Goal: Transaction & Acquisition: Download file/media

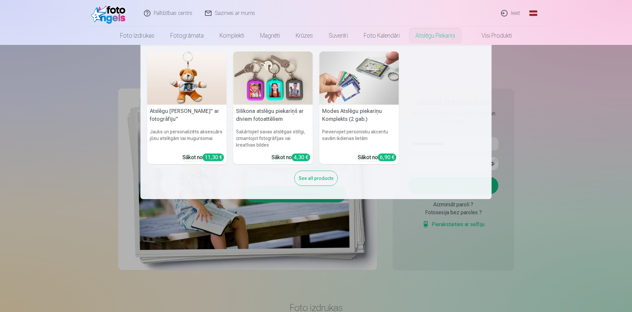
click at [563, 92] on nav "Atslēgu piekariņš Lācītis" ar fotogrāfiju" Jauks un personalizēts aksesuārs jūs…" at bounding box center [316, 122] width 632 height 154
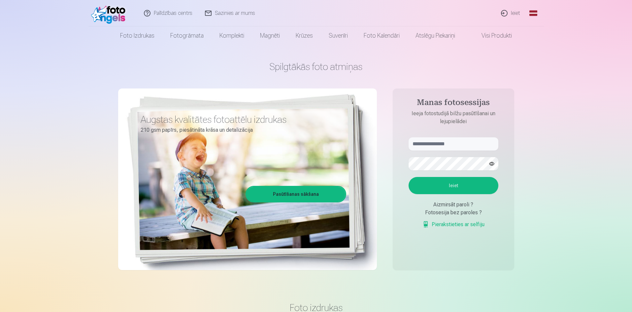
click at [512, 14] on link "Ieiet" at bounding box center [511, 13] width 32 height 26
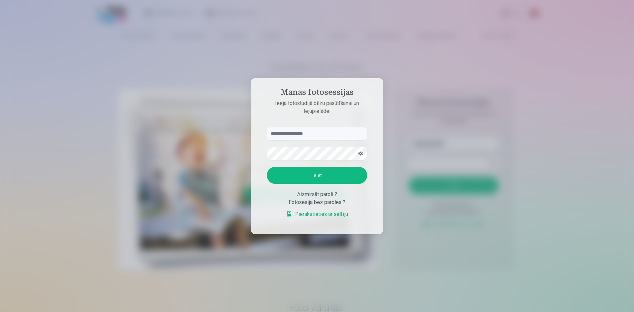
click at [417, 223] on div at bounding box center [317, 156] width 634 height 312
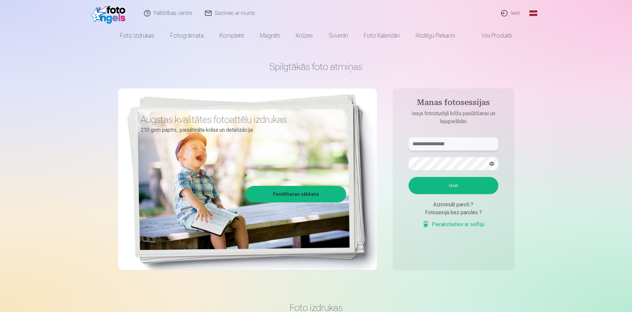
click at [427, 144] on input "text" at bounding box center [454, 143] width 90 height 13
type input "**********"
click at [409, 177] on button "Ieiet" at bounding box center [454, 185] width 90 height 17
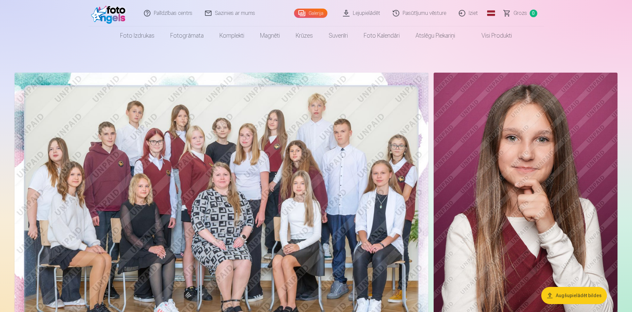
click at [369, 13] on link "Lejupielādēt" at bounding box center [362, 13] width 50 height 26
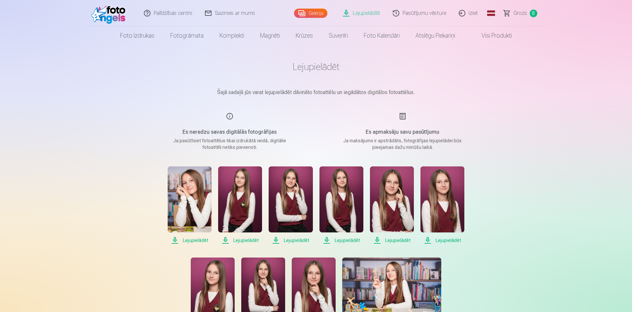
click at [192, 241] on span "Lejupielādēt" at bounding box center [190, 240] width 44 height 8
click at [252, 240] on span "Lejupielādēt" at bounding box center [240, 240] width 44 height 8
click at [293, 241] on span "Lejupielādēt" at bounding box center [291, 240] width 44 height 8
click at [340, 240] on span "Lejupielādēt" at bounding box center [341, 240] width 44 height 8
click at [392, 238] on span "Lejupielādēt" at bounding box center [392, 240] width 44 height 8
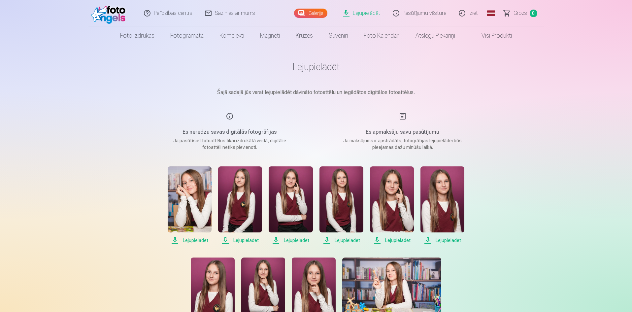
click at [448, 238] on span "Lejupielādēt" at bounding box center [442, 240] width 44 height 8
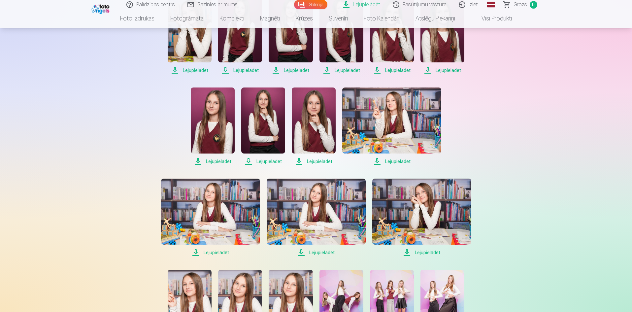
scroll to position [171, 0]
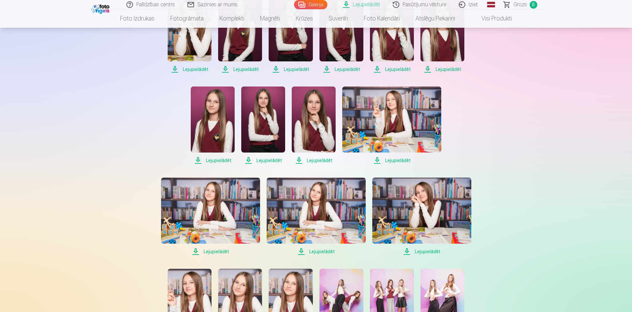
click at [379, 158] on span "Lejupielādēt" at bounding box center [391, 160] width 99 height 8
click at [296, 159] on span "Lejupielādēt" at bounding box center [314, 160] width 44 height 8
click at [248, 160] on span "Lejupielādēt" at bounding box center [263, 160] width 44 height 8
click at [216, 160] on span "Lejupielādēt" at bounding box center [213, 160] width 44 height 8
click at [210, 249] on span "Lejupielādēt" at bounding box center [210, 252] width 99 height 8
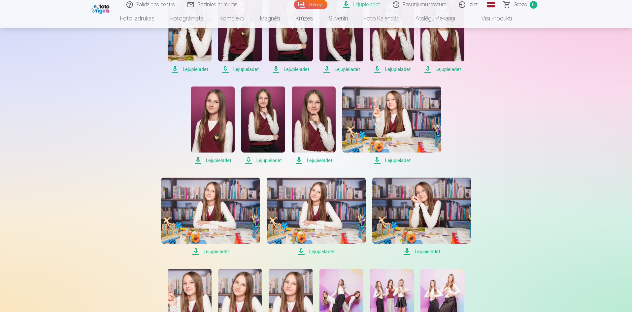
click at [321, 252] on span "Lejupielādēt" at bounding box center [316, 252] width 99 height 8
click at [434, 251] on span "Lejupielādēt" at bounding box center [421, 252] width 99 height 8
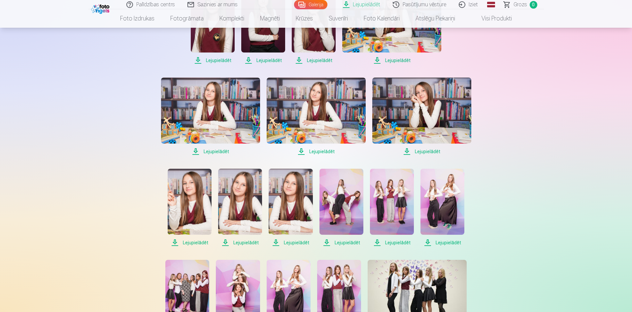
scroll to position [292, 0]
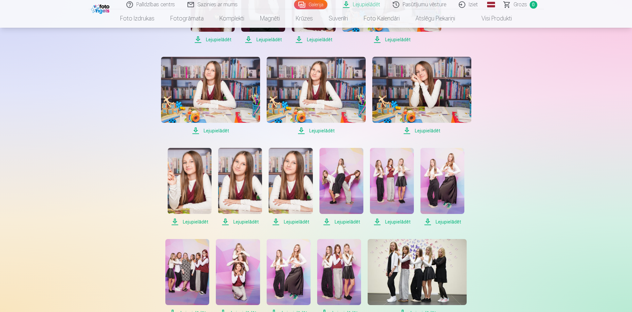
click at [454, 218] on span "Lejupielādēt" at bounding box center [442, 222] width 44 height 8
click at [392, 222] on span "Lejupielādēt" at bounding box center [392, 222] width 44 height 8
click at [346, 221] on span "Lejupielādēt" at bounding box center [341, 222] width 44 height 8
click at [298, 219] on span "Lejupielādēt" at bounding box center [291, 222] width 44 height 8
click at [238, 222] on span "Lejupielādēt" at bounding box center [240, 222] width 44 height 8
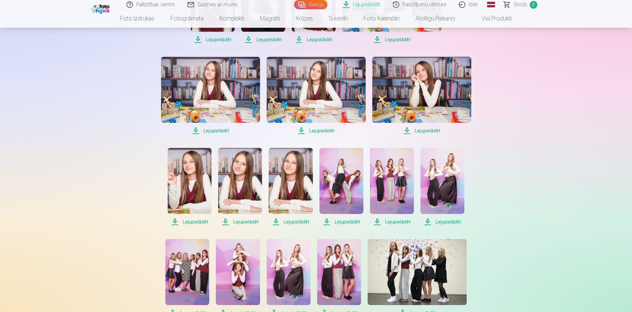
click at [195, 220] on span "Lejupielādēt" at bounding box center [190, 222] width 44 height 8
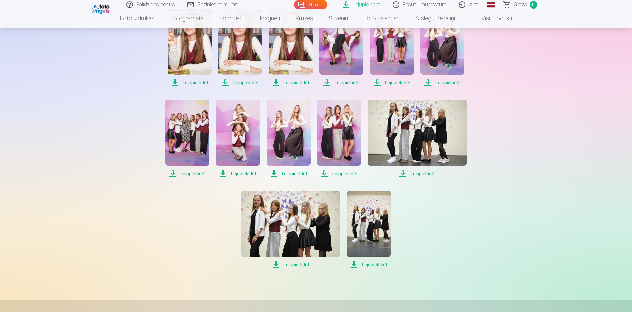
scroll to position [421, 0]
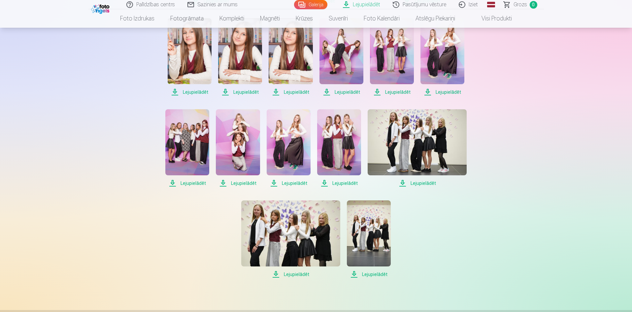
click at [417, 183] on span "Lejupielādēt" at bounding box center [417, 183] width 99 height 8
click at [346, 184] on span "Lejupielādēt" at bounding box center [339, 183] width 44 height 8
click at [294, 181] on span "Lejupielādēt" at bounding box center [289, 183] width 44 height 8
click at [244, 180] on span "Lejupielādēt" at bounding box center [238, 183] width 44 height 8
click at [192, 184] on span "Lejupielādēt" at bounding box center [187, 183] width 44 height 8
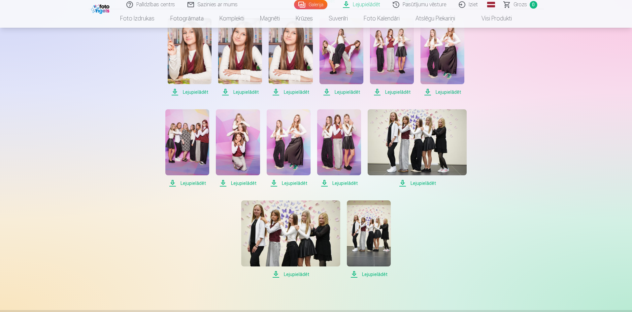
click at [299, 275] on span "Lejupielādēt" at bounding box center [290, 274] width 99 height 8
click at [379, 274] on span "Lejupielādēt" at bounding box center [369, 274] width 44 height 8
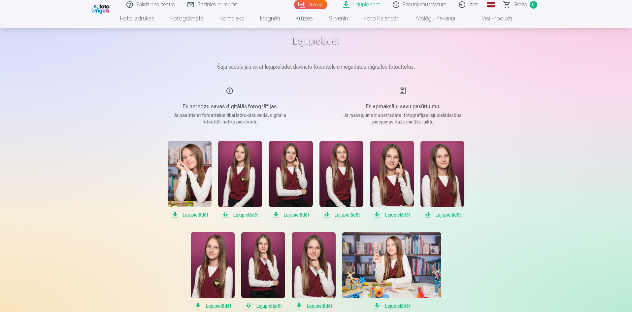
scroll to position [0, 0]
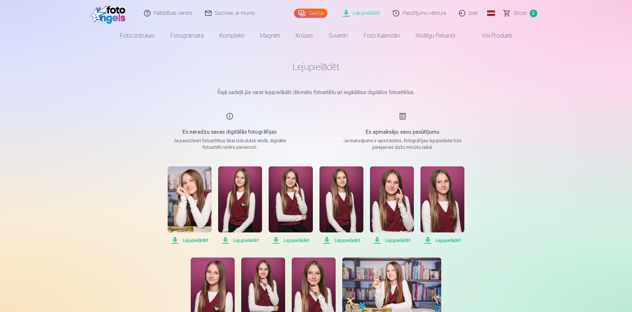
click at [249, 236] on link "Lejupielādēt" at bounding box center [240, 205] width 44 height 78
click at [244, 241] on span "Lejupielādēt" at bounding box center [240, 240] width 44 height 8
click at [225, 240] on span "Lejupielādēt" at bounding box center [240, 240] width 44 height 8
click at [224, 240] on span "Lejupielādēt" at bounding box center [240, 240] width 44 height 8
click at [278, 240] on span "Lejupielādēt" at bounding box center [291, 240] width 44 height 8
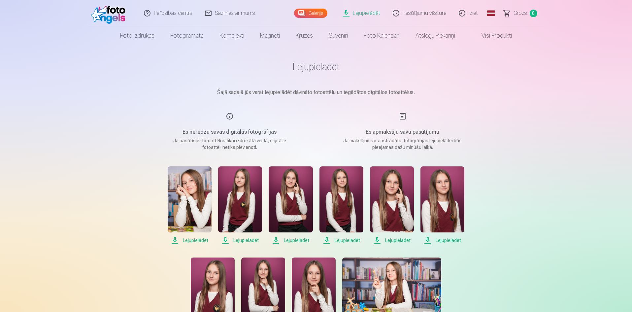
click at [278, 240] on span "Lejupielādēt" at bounding box center [291, 240] width 44 height 8
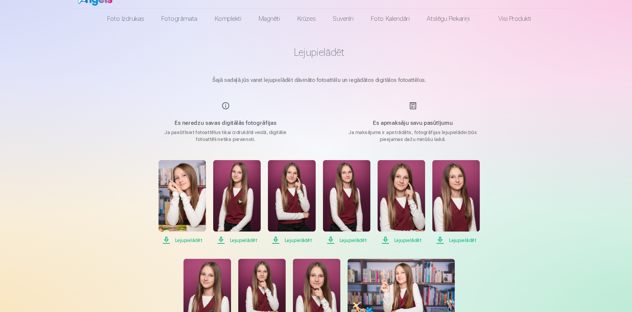
click at [299, 240] on span "Lejupielādēt" at bounding box center [291, 240] width 44 height 8
click at [346, 241] on span "Lejupielādēt" at bounding box center [341, 240] width 44 height 8
drag, startPoint x: 397, startPoint y: 241, endPoint x: 395, endPoint y: 244, distance: 3.8
click at [398, 241] on span "Lejupielādēt" at bounding box center [392, 240] width 44 height 8
click at [439, 240] on span "Lejupielādēt" at bounding box center [442, 240] width 44 height 8
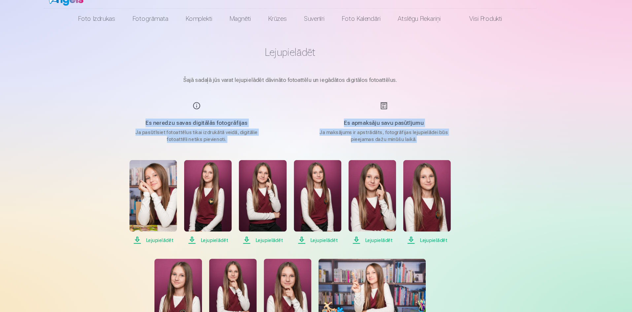
drag, startPoint x: 605, startPoint y: 100, endPoint x: 632, endPoint y: 159, distance: 65.1
click at [632, 159] on html "Palīdzības centrs Sazinies ar mums Galerija Lejupielādēt Pasūtījumu vēsture Izi…" at bounding box center [316, 156] width 632 height 312
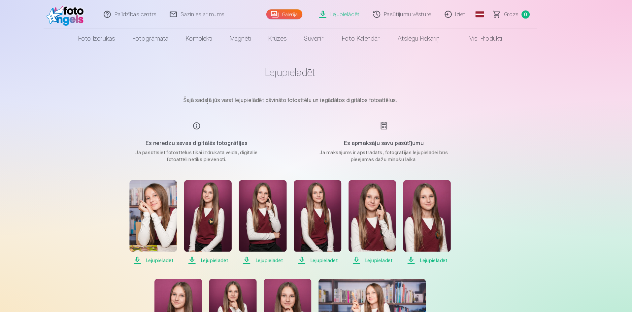
click at [114, 16] on img at bounding box center [110, 13] width 38 height 21
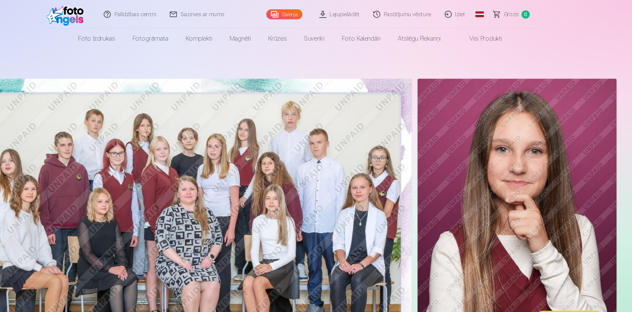
click at [365, 9] on link "Lejupielādēt" at bounding box center [362, 13] width 50 height 26
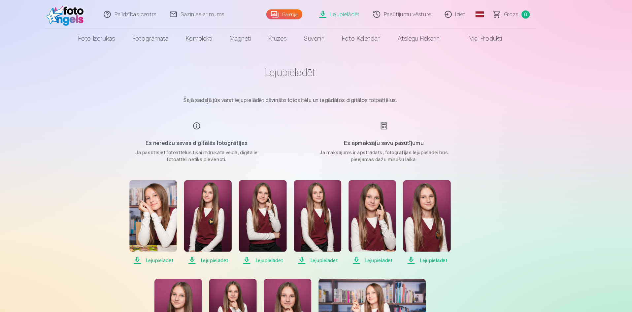
click at [224, 239] on span "Lejupielādēt" at bounding box center [240, 240] width 44 height 8
click at [224, 240] on span "Lejupielādēt" at bounding box center [240, 240] width 44 height 8
click at [277, 239] on span "Lejupielādēt" at bounding box center [291, 240] width 44 height 8
click at [329, 241] on span "Lejupielādēt" at bounding box center [341, 240] width 44 height 8
click at [378, 241] on span "Lejupielādēt" at bounding box center [392, 240] width 44 height 8
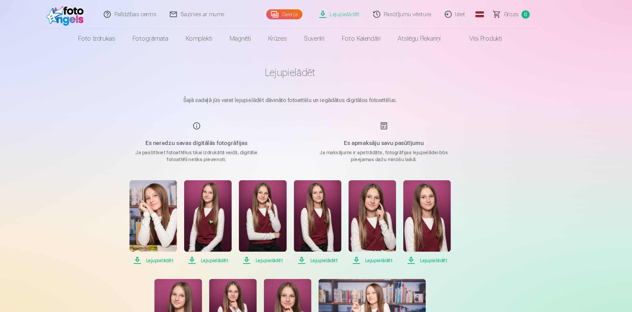
click at [428, 239] on span "Lejupielādēt" at bounding box center [442, 240] width 44 height 8
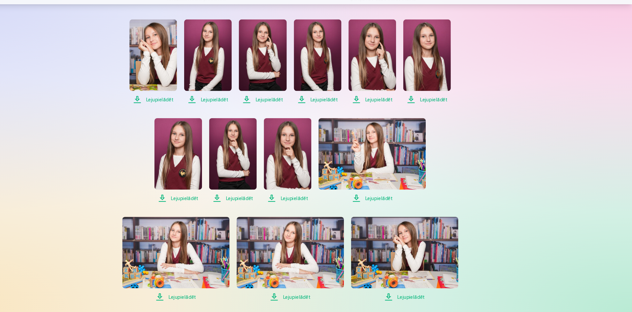
scroll to position [128, 0]
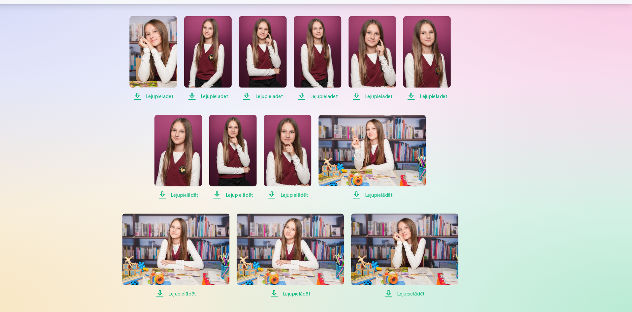
click at [378, 204] on span "Lejupielādēt" at bounding box center [391, 204] width 99 height 8
click at [300, 201] on span "Lejupielādēt" at bounding box center [314, 204] width 44 height 8
click at [248, 204] on span "Lejupielādēt" at bounding box center [263, 204] width 44 height 8
click at [195, 202] on span "Lejupielādēt" at bounding box center [213, 204] width 44 height 8
click at [196, 297] on span "Lejupielādēt" at bounding box center [210, 295] width 99 height 8
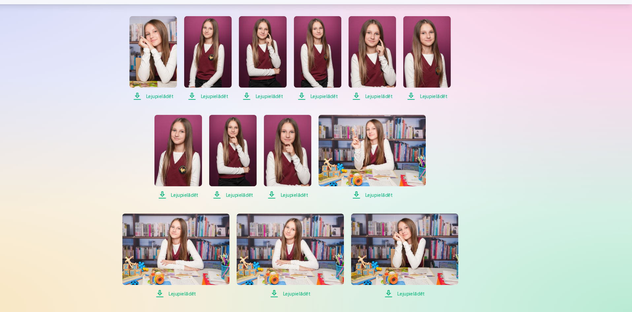
click at [304, 296] on span "Lejupielādēt" at bounding box center [316, 295] width 99 height 8
click at [410, 294] on span "Lejupielādēt" at bounding box center [421, 295] width 99 height 8
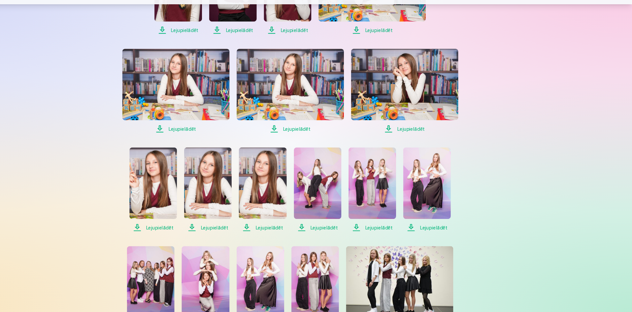
scroll to position [282, 0]
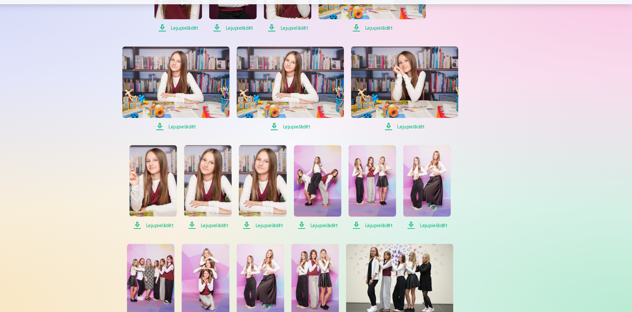
click at [178, 230] on span "Lejupielādēt" at bounding box center [190, 232] width 44 height 8
click at [175, 230] on span "Lejupielādēt" at bounding box center [190, 232] width 44 height 8
click at [227, 229] on span "Lejupielādēt" at bounding box center [240, 232] width 44 height 8
click at [276, 231] on span "Lejupielādēt" at bounding box center [291, 232] width 44 height 8
click at [327, 230] on span "Lejupielādēt" at bounding box center [341, 232] width 44 height 8
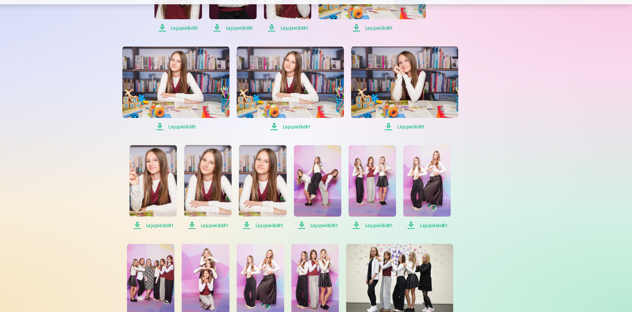
click at [379, 229] on span "Lejupielādēt" at bounding box center [392, 232] width 44 height 8
click at [429, 232] on span "Lejupielādēt" at bounding box center [442, 232] width 44 height 8
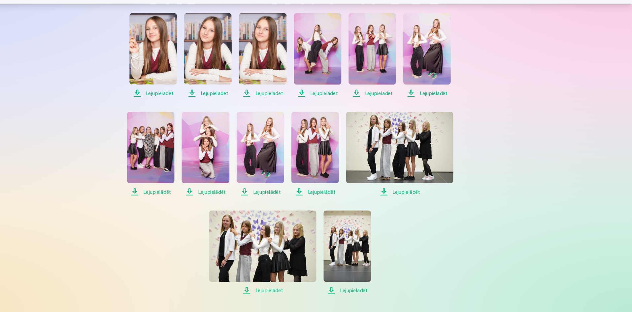
scroll to position [425, 0]
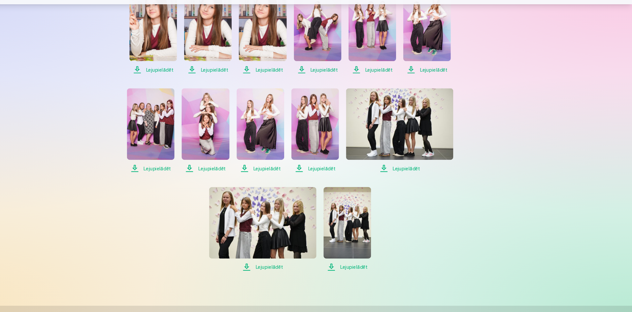
click at [402, 177] on span "Lejupielādēt" at bounding box center [417, 179] width 99 height 8
click at [323, 176] on span "Lejupielādēt" at bounding box center [339, 179] width 44 height 8
click at [269, 177] on span "Lejupielādēt" at bounding box center [289, 179] width 44 height 8
click at [224, 181] on span "Lejupielādēt" at bounding box center [238, 179] width 44 height 8
click at [175, 177] on span "Lejupielādēt" at bounding box center [187, 179] width 44 height 8
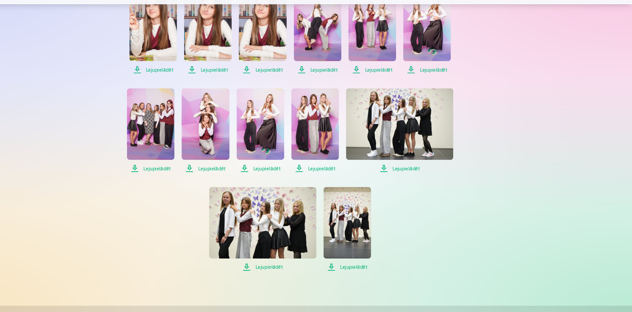
click at [275, 274] on span "Lejupielādēt" at bounding box center [290, 270] width 99 height 8
click at [353, 271] on span "Lejupielādēt" at bounding box center [369, 270] width 44 height 8
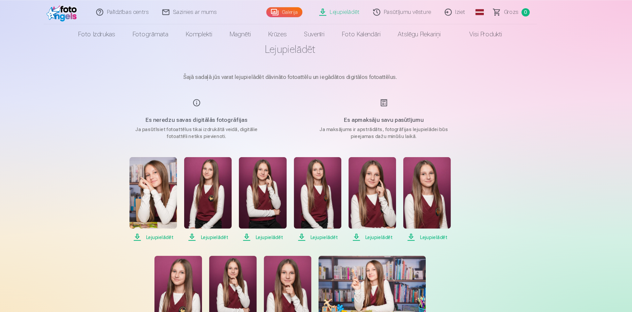
scroll to position [0, 0]
